Goal: Find contact information: Find contact information

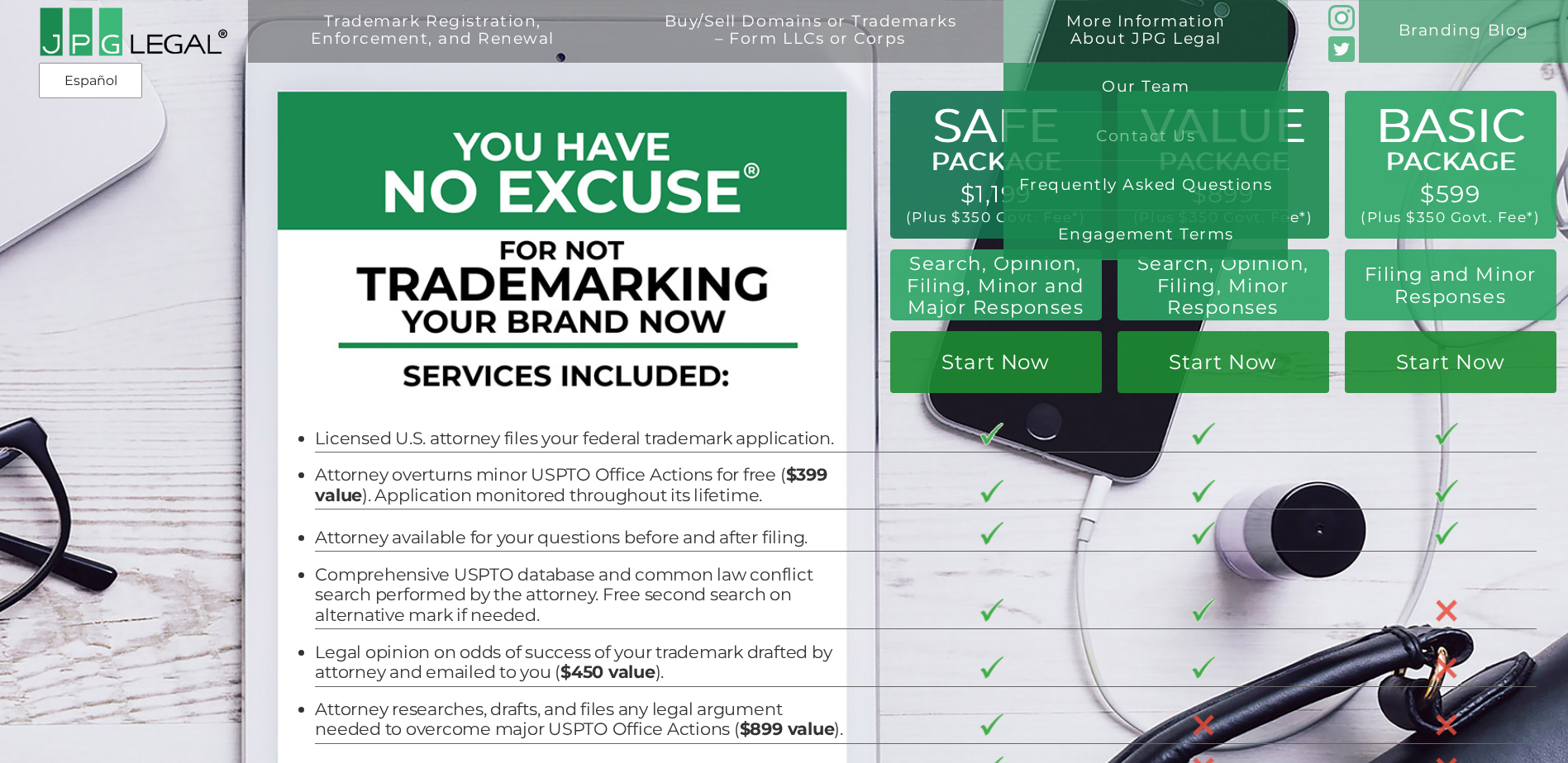
click at [1173, 126] on link "Contact Us" at bounding box center [1146, 137] width 285 height 49
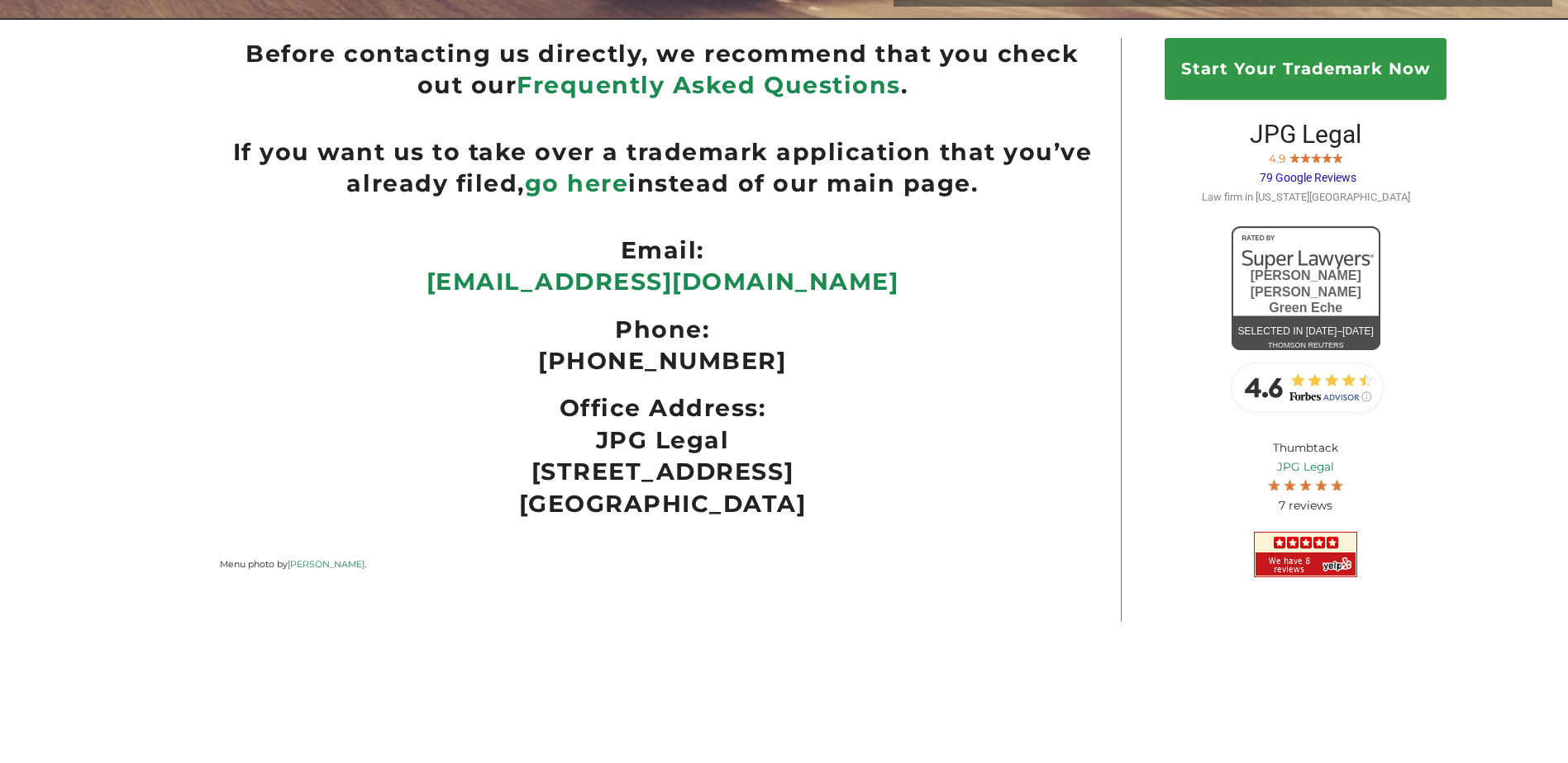
scroll to position [395, 0]
click at [719, 286] on link "[EMAIL_ADDRESS][DOMAIN_NAME]" at bounding box center [663, 281] width 473 height 29
click at [982, 199] on div "Before contacting us directly, we recommend that you check out our Frequently A…" at bounding box center [662, 306] width 884 height 537
drag, startPoint x: 792, startPoint y: 281, endPoint x: 524, endPoint y: 283, distance: 268.0
click at [524, 283] on p "[EMAIL_ADDRESS][DOMAIN_NAME]" at bounding box center [662, 281] width 884 height 31
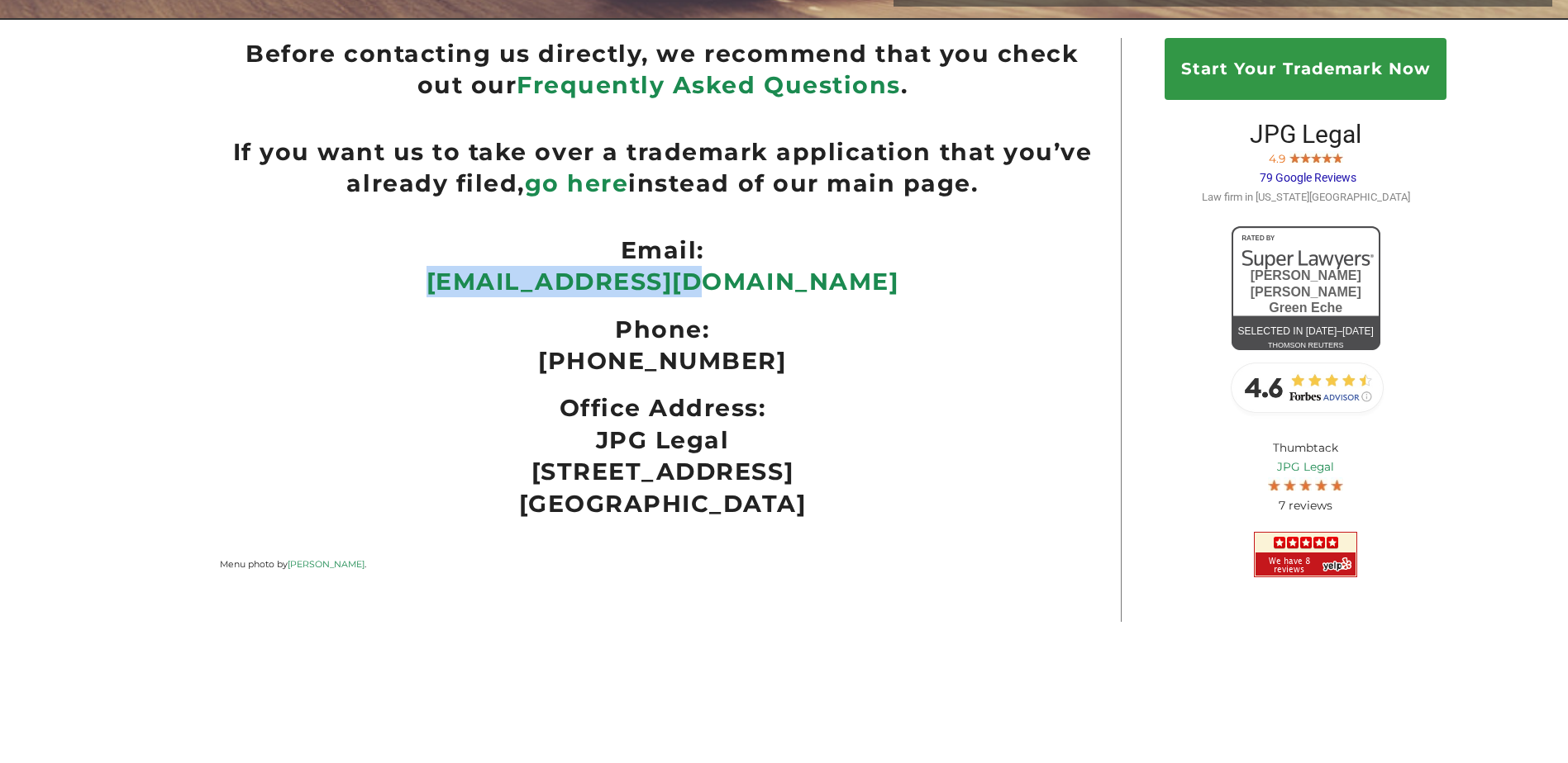
copy link "[EMAIL_ADDRESS][DOMAIN_NAME]"
